Goal: Task Accomplishment & Management: Use online tool/utility

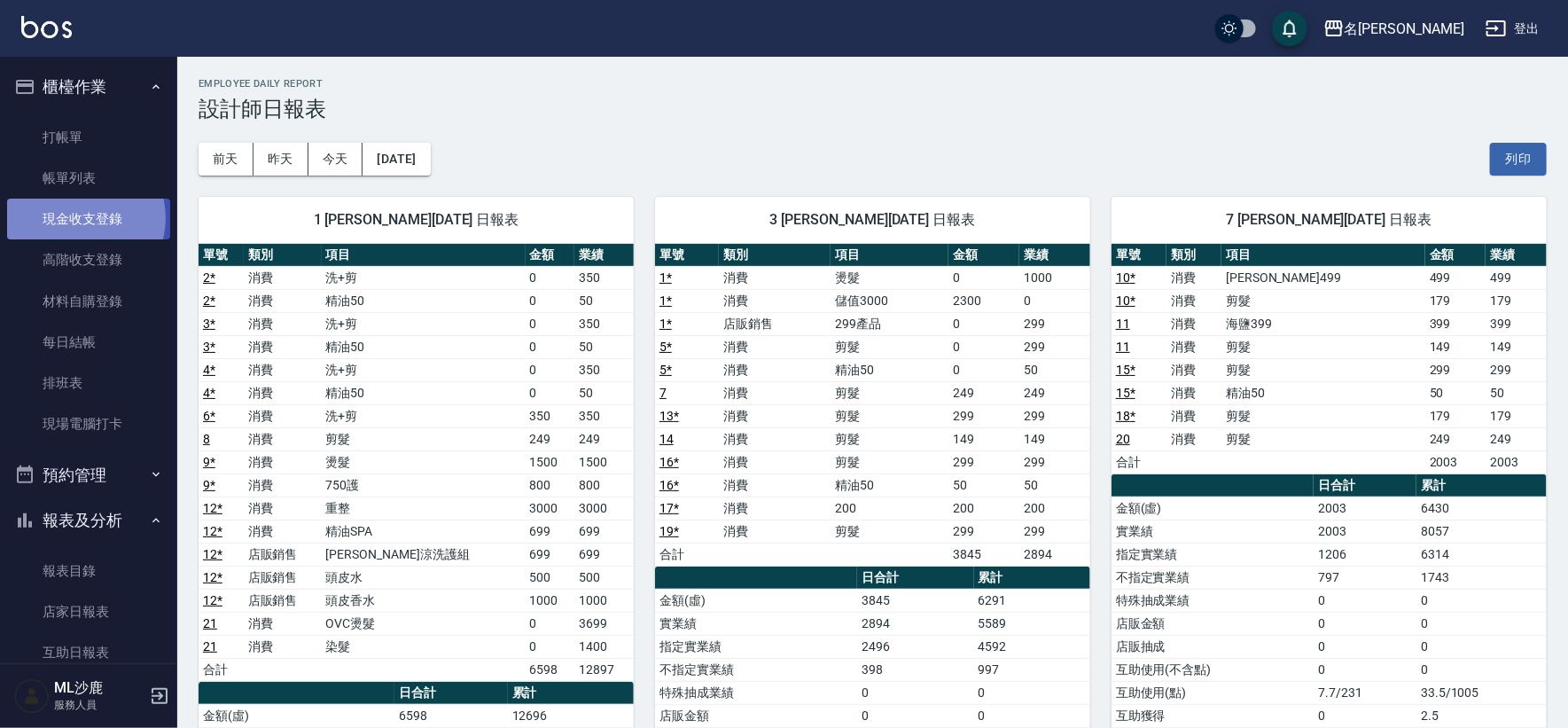
click at [81, 218] on link "現金收支登錄" at bounding box center [89, 218] width 163 height 41
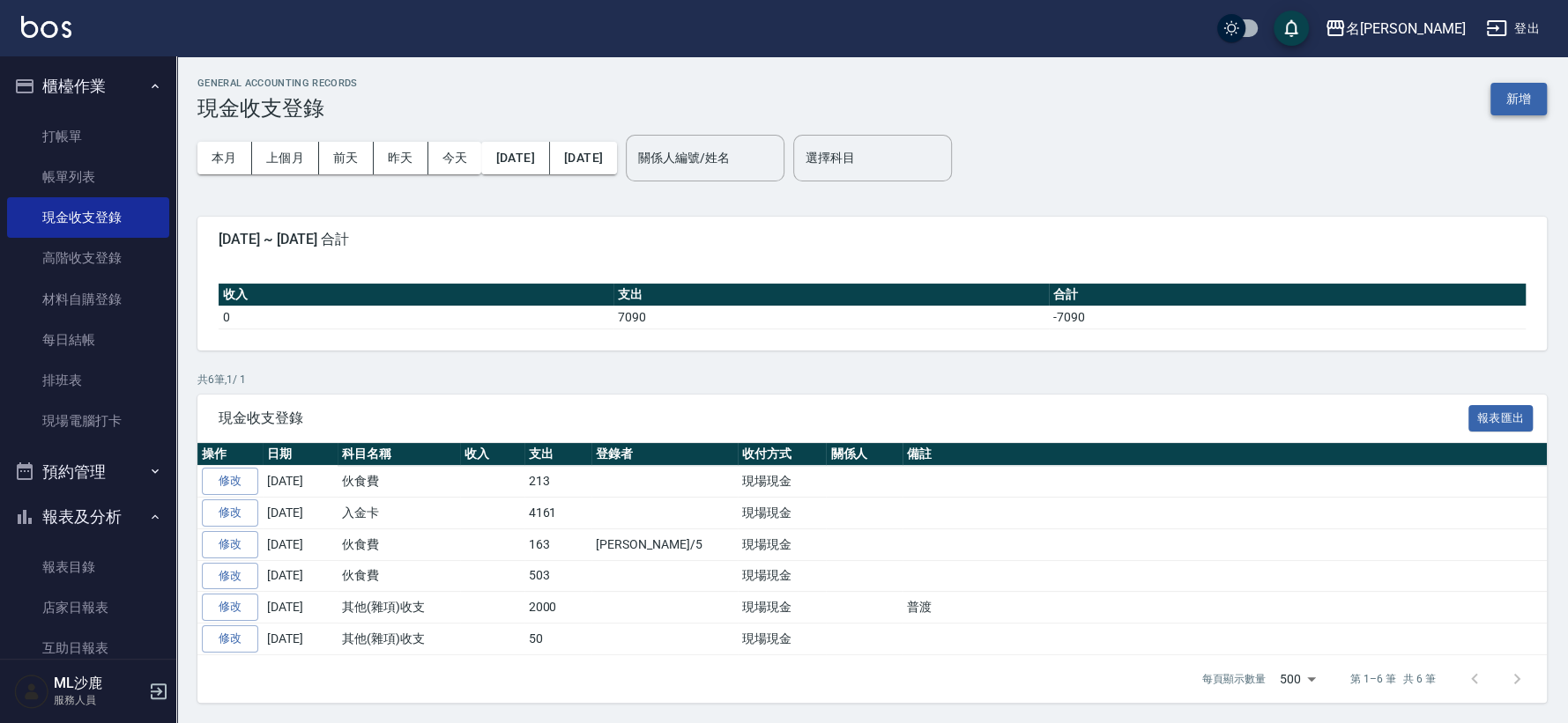
click at [1502, 103] on button "新增" at bounding box center [1518, 98] width 56 height 33
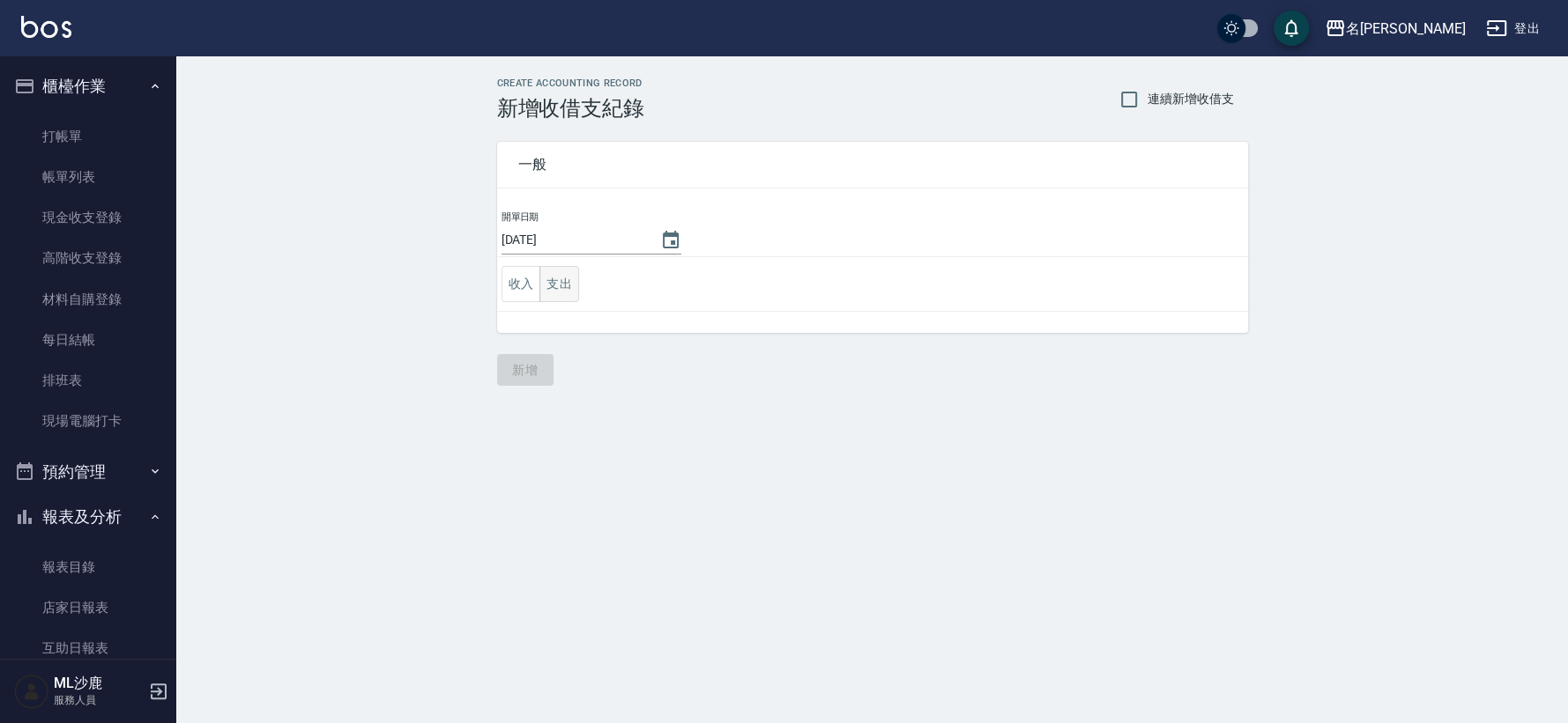
click at [577, 283] on button "支出" at bounding box center [559, 284] width 39 height 37
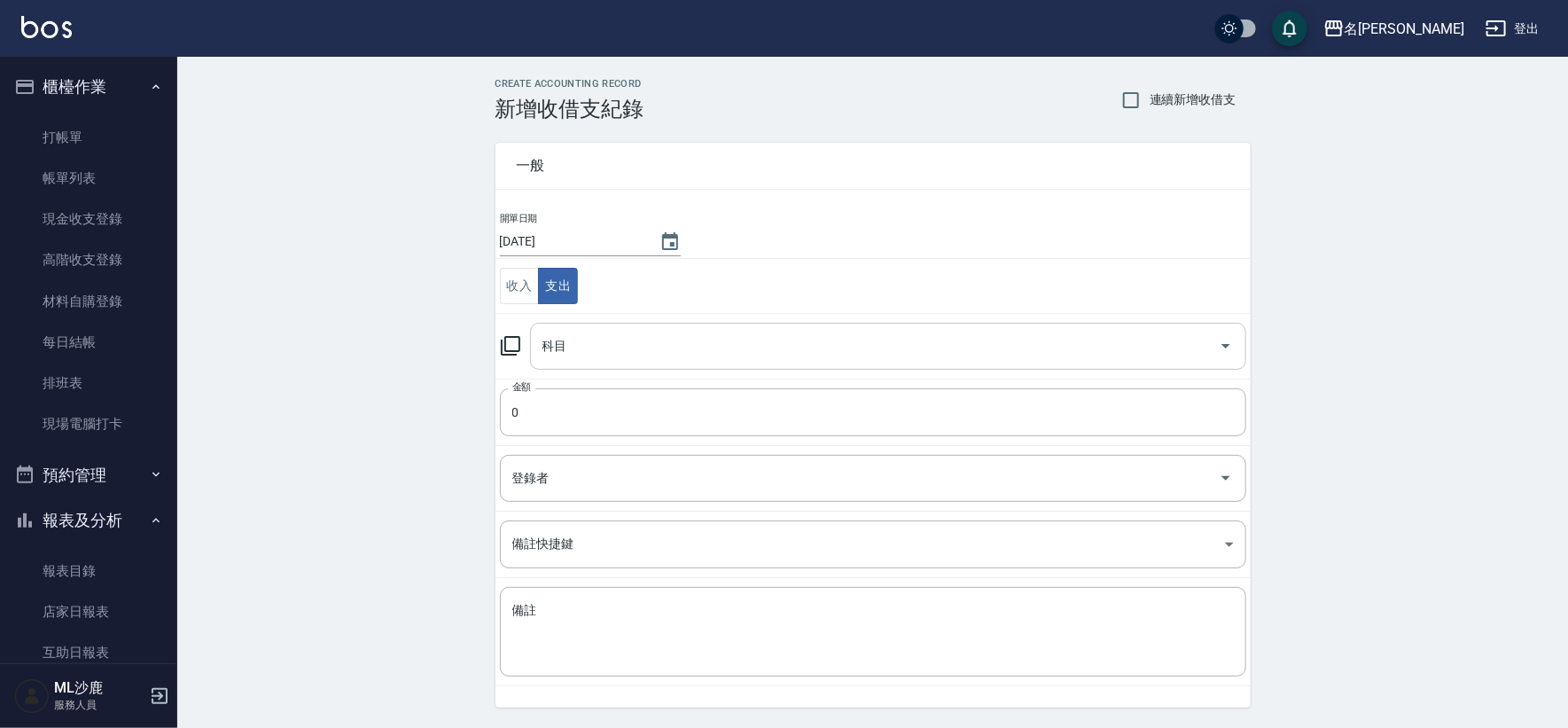
click at [600, 323] on div "科目" at bounding box center [888, 347] width 717 height 47
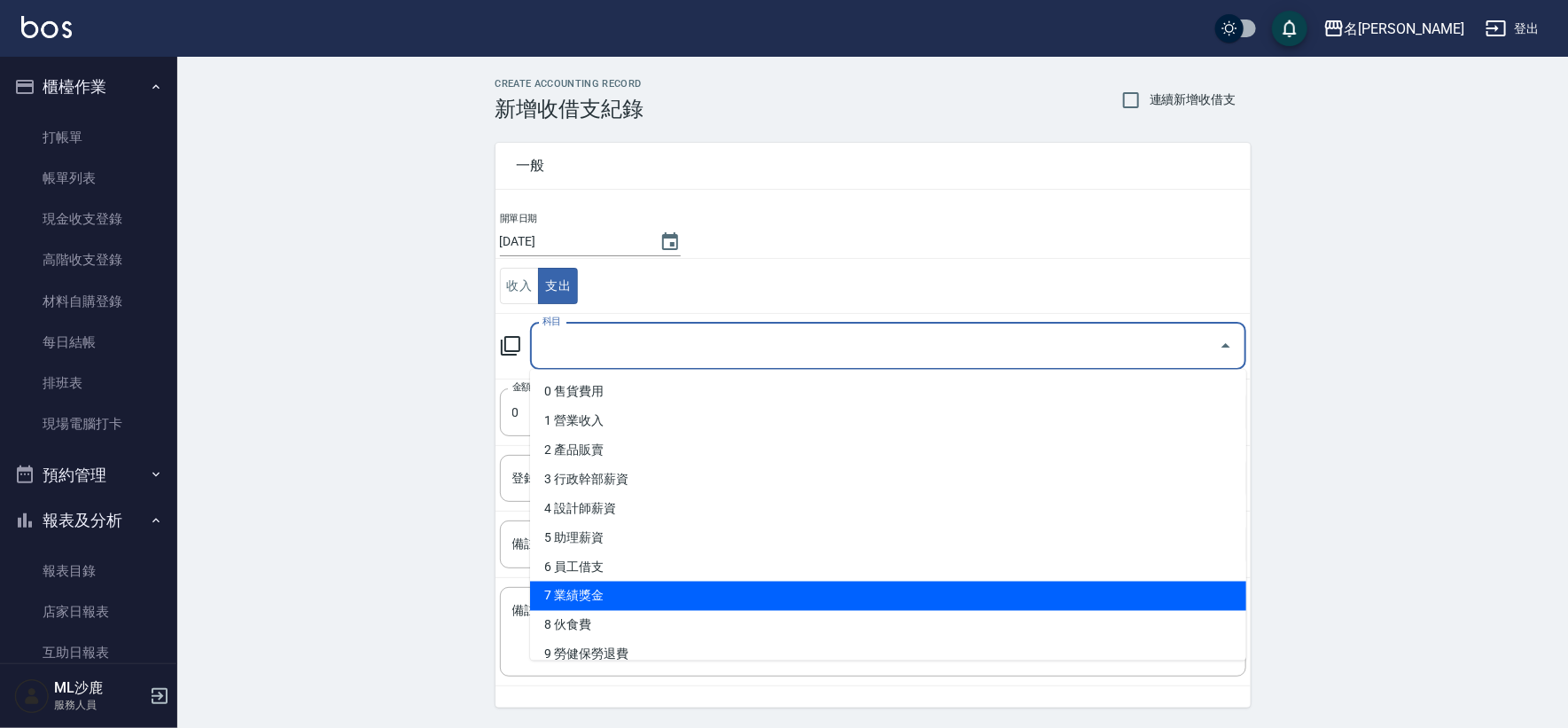
click at [580, 600] on li "7 業績獎金" at bounding box center [888, 596] width 717 height 29
type input "7 業績獎金"
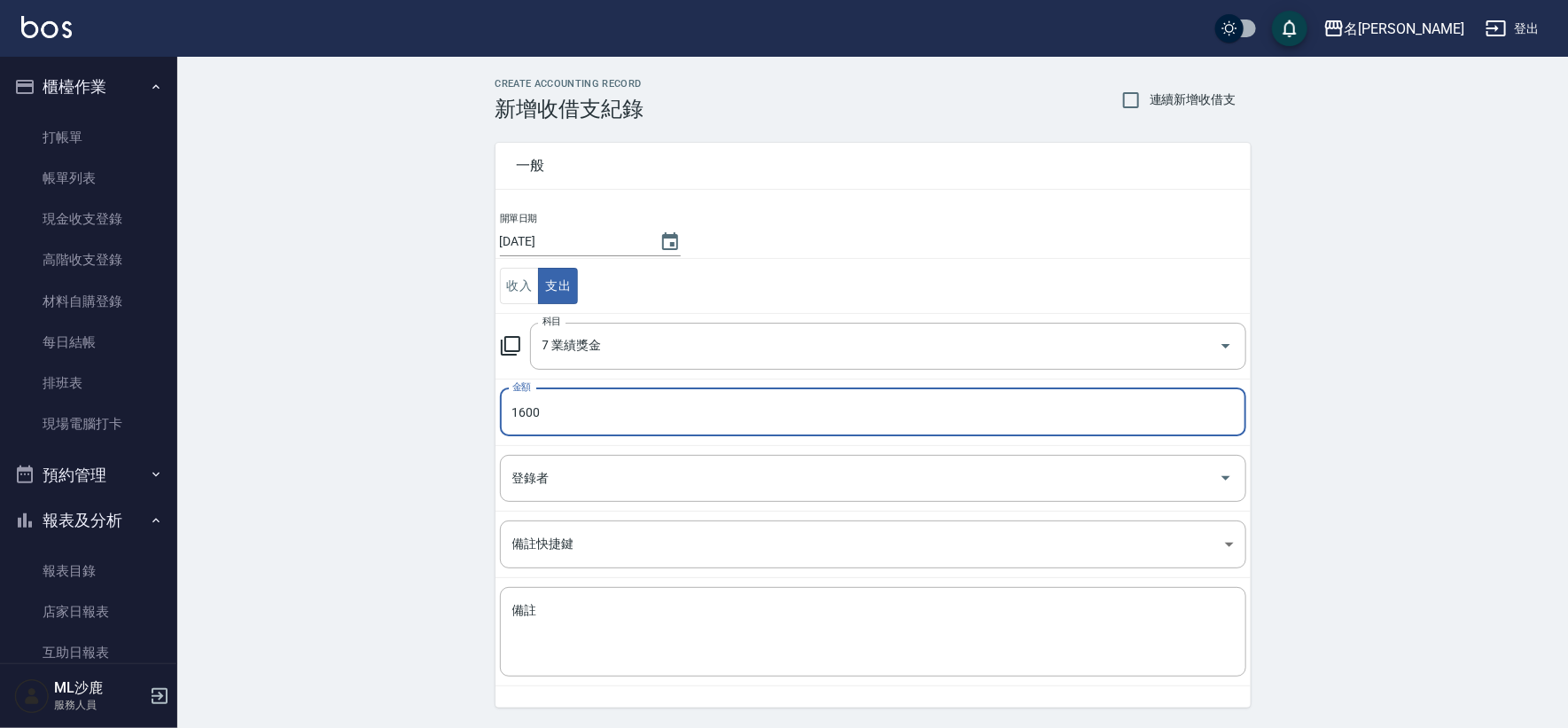
type input "1600"
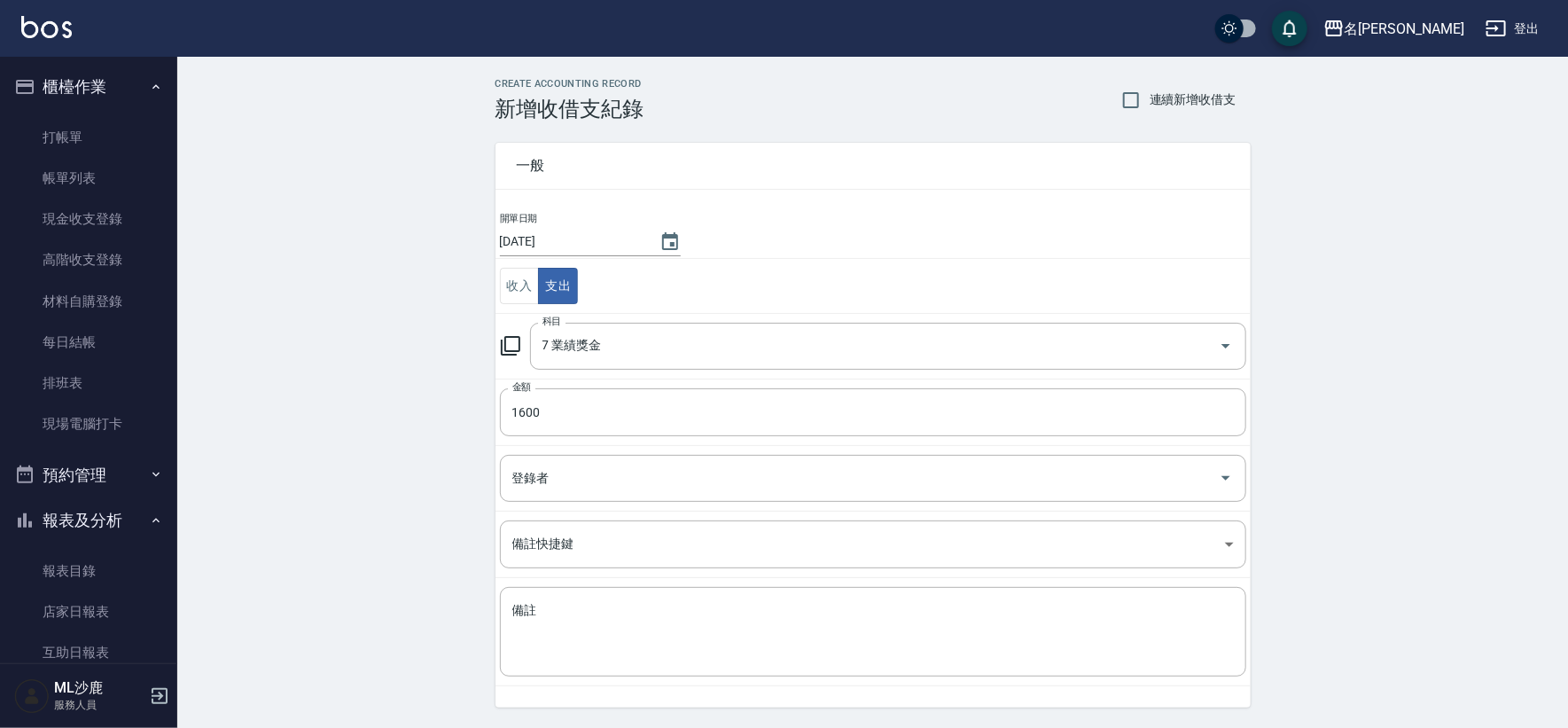
drag, startPoint x: 375, startPoint y: 405, endPoint x: 374, endPoint y: 415, distance: 10.0
click at [374, 415] on div "CREATE ACCOUNTING RECORD 新增收借支紀錄 連續新增收借支 一般 開單日期 [DATE] 收入 支出 科目 7 業績獎金 科目 金額 1…" at bounding box center [873, 419] width 1391 height 726
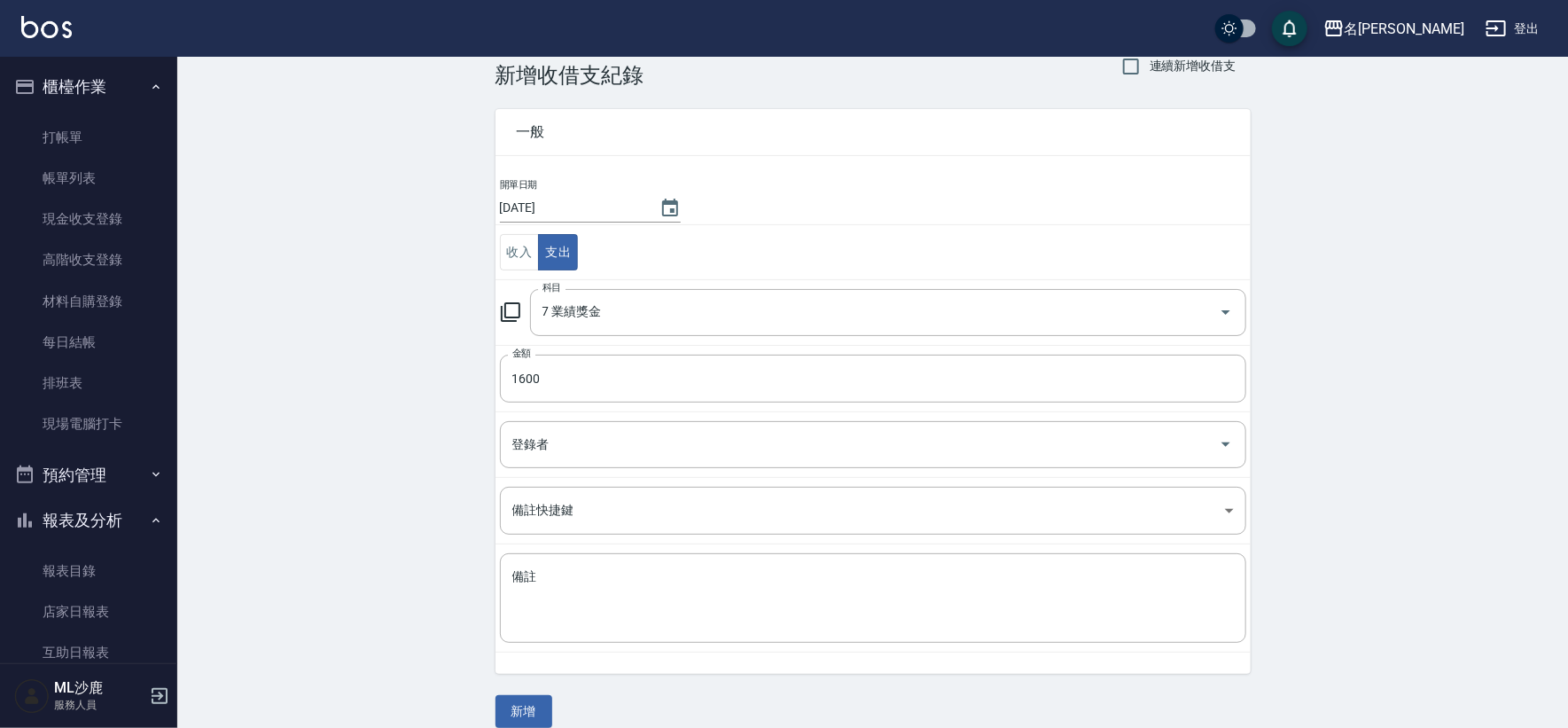
scroll to position [53, 0]
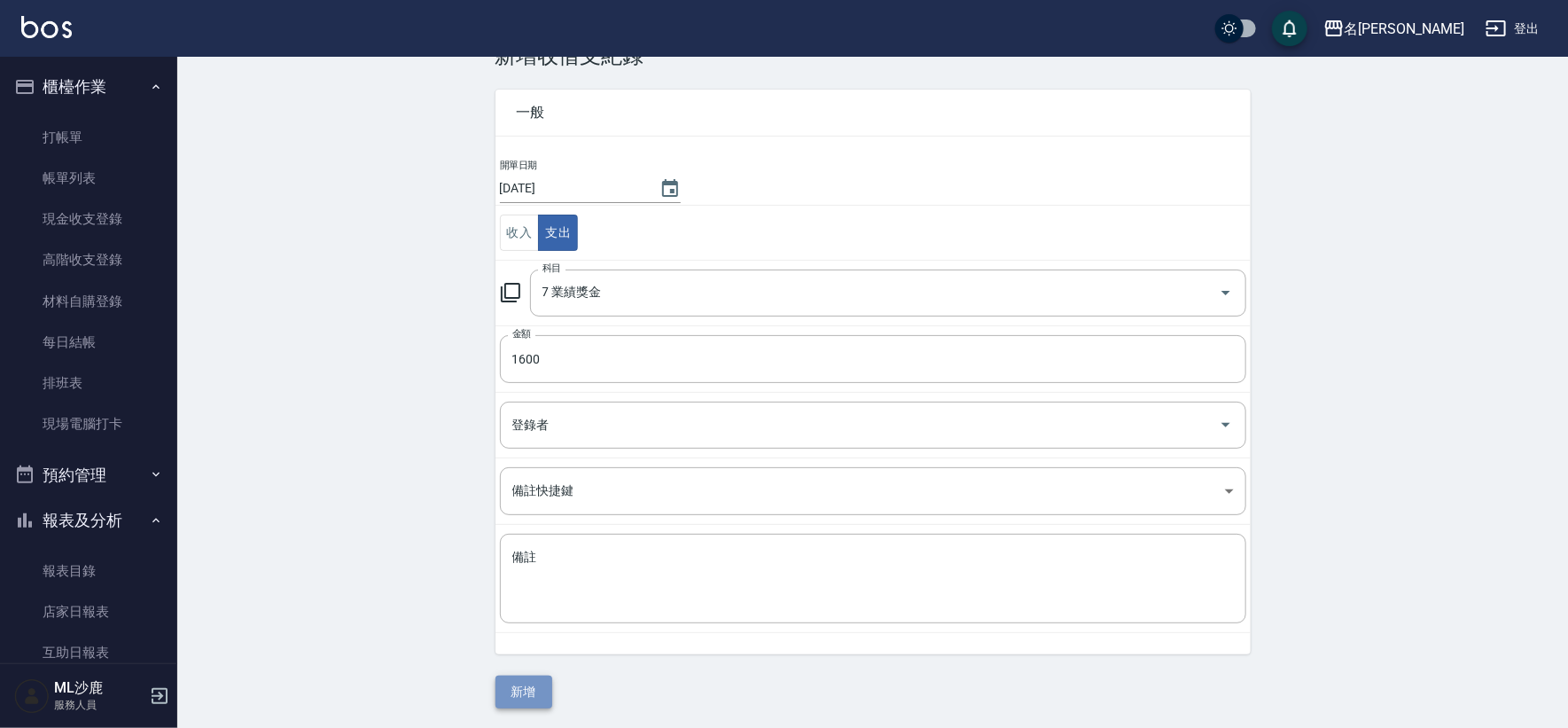
click at [528, 702] on button "新增" at bounding box center [524, 692] width 57 height 33
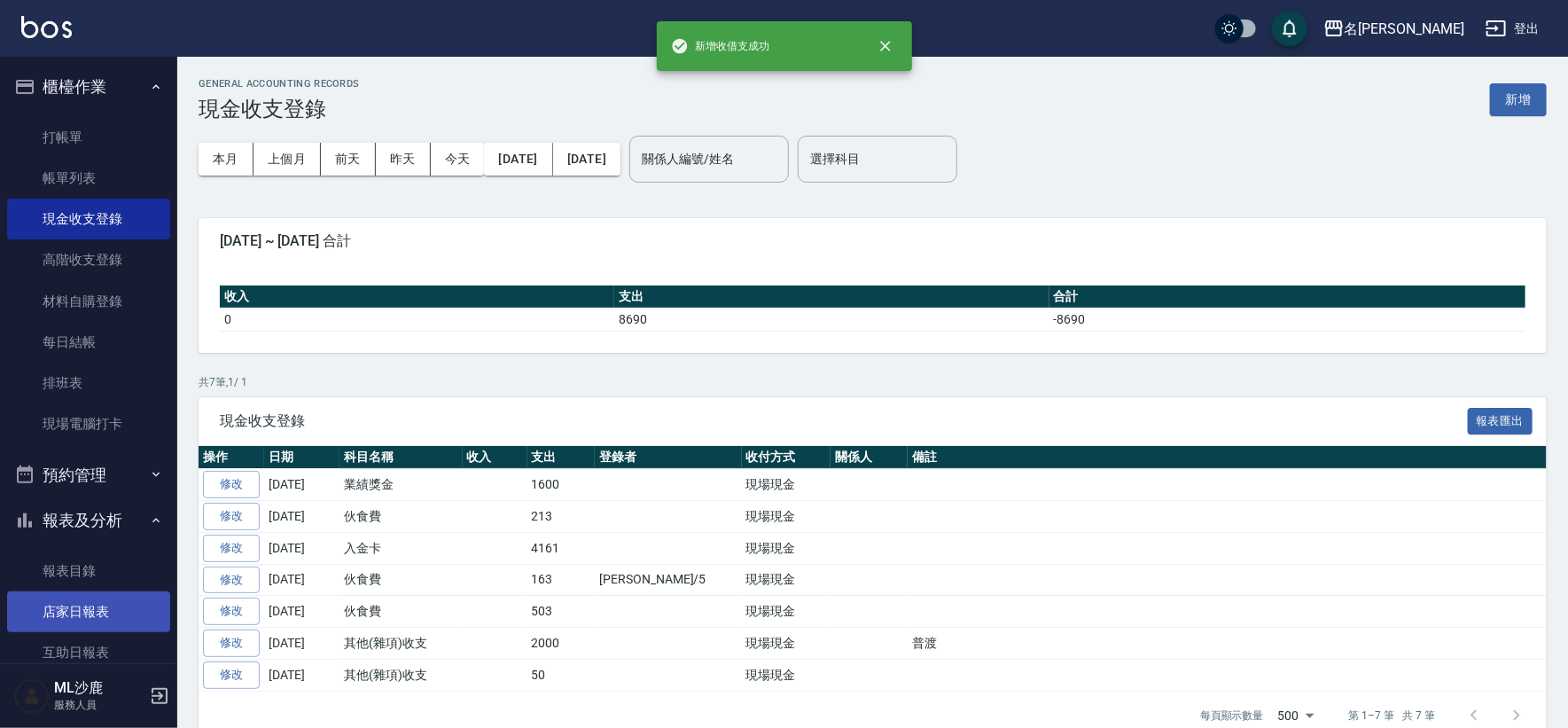
click at [66, 596] on link "店家日報表" at bounding box center [89, 611] width 163 height 41
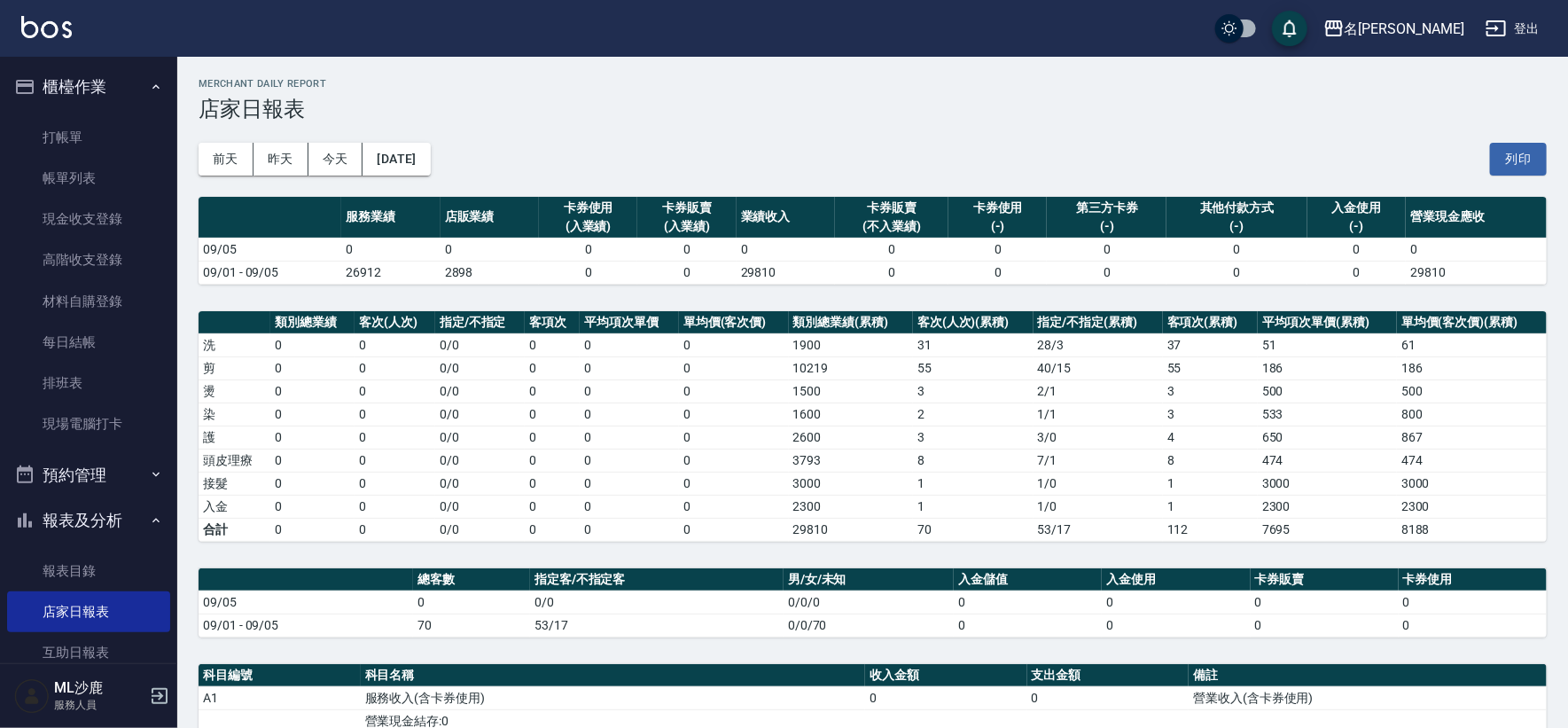
scroll to position [98, 0]
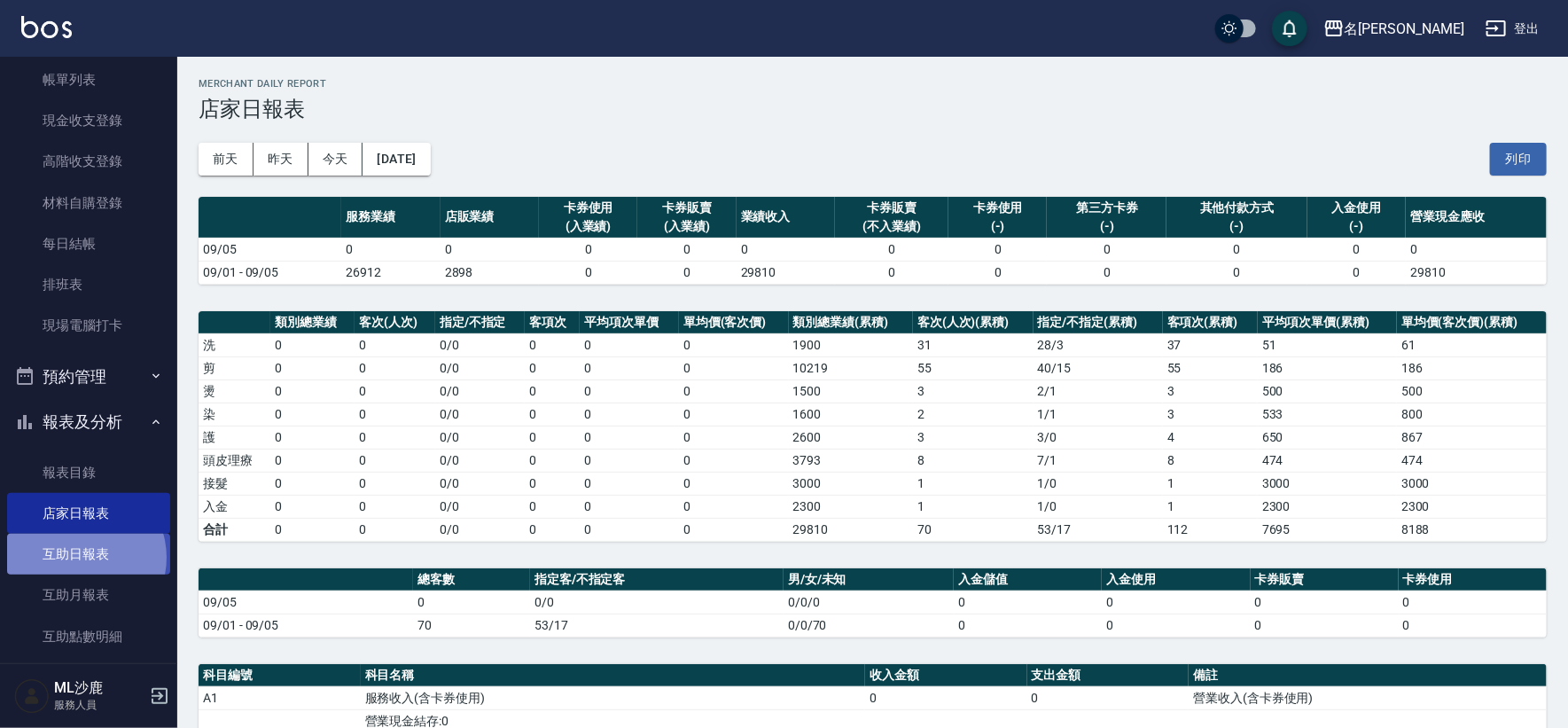
click at [78, 558] on link "互助日報表" at bounding box center [89, 553] width 163 height 41
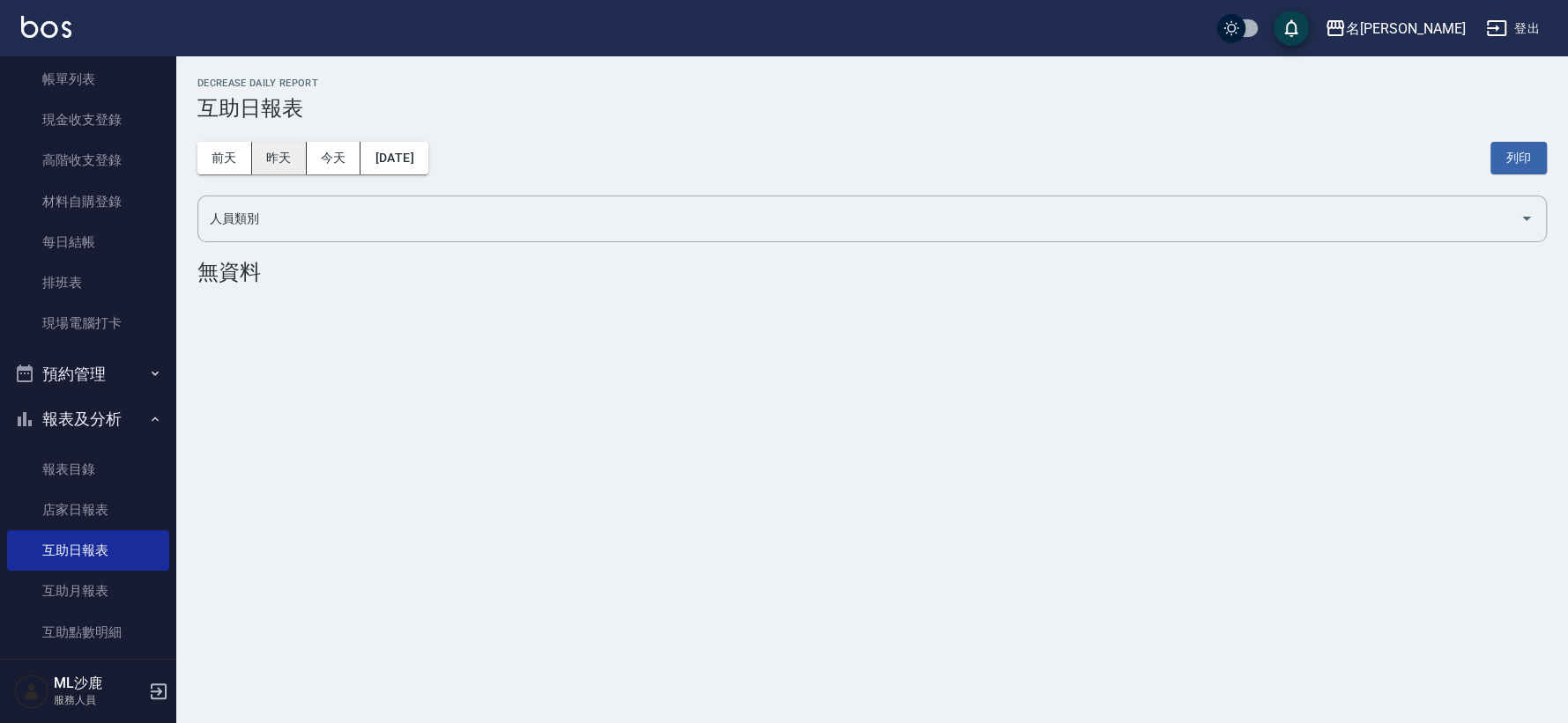
click at [291, 148] on button "昨天" at bounding box center [280, 158] width 54 height 33
